Goal: Unclear

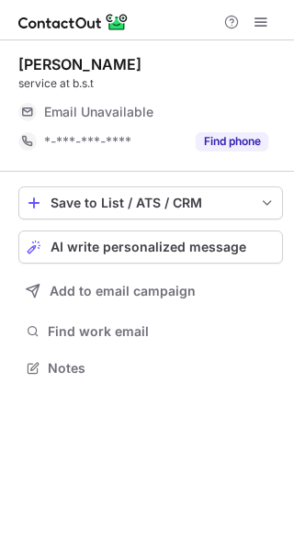
scroll to position [355, 294]
